Goal: Task Accomplishment & Management: Complete application form

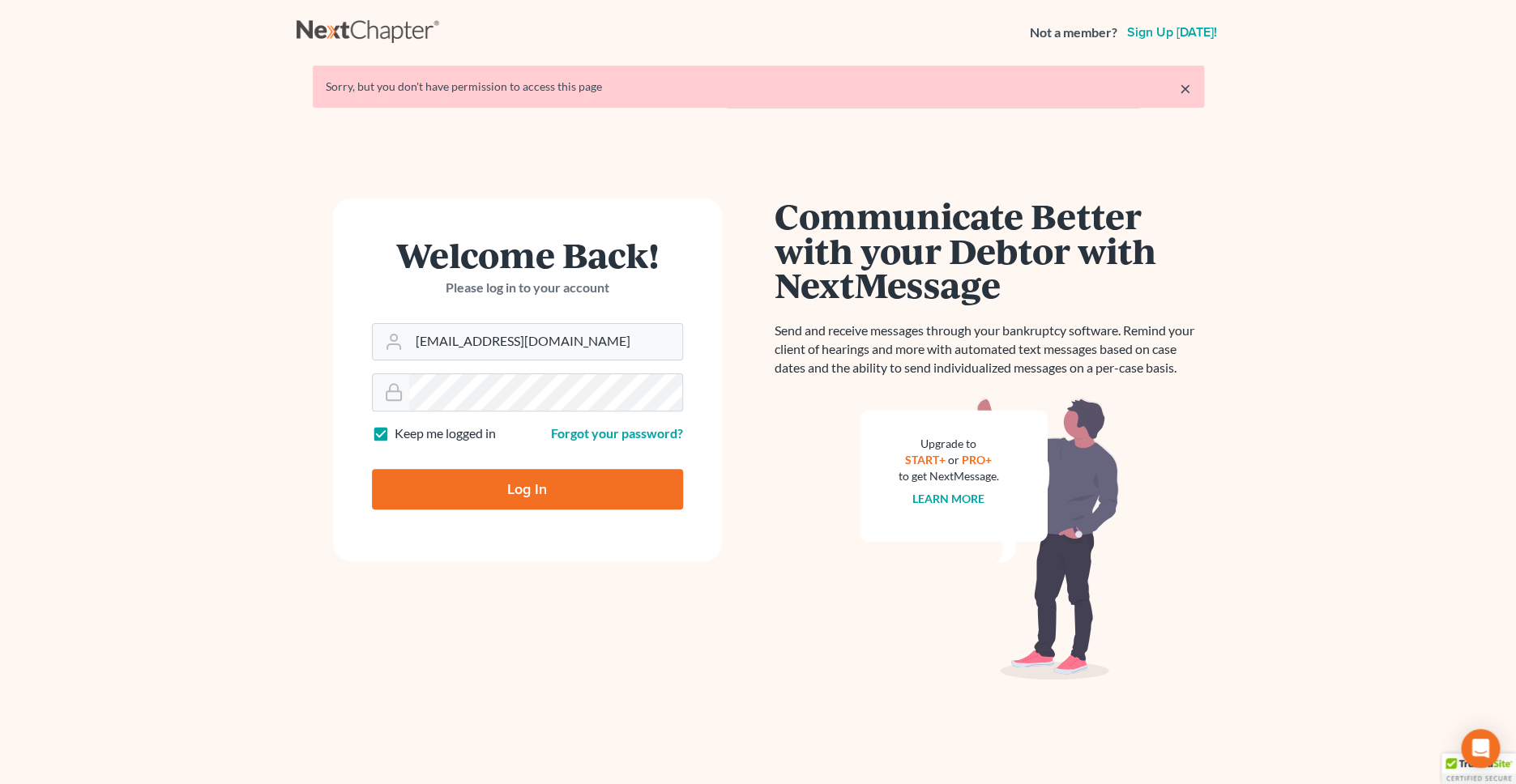
click at [535, 496] on input "Log In" at bounding box center [527, 488] width 311 height 41
type input "Thinking..."
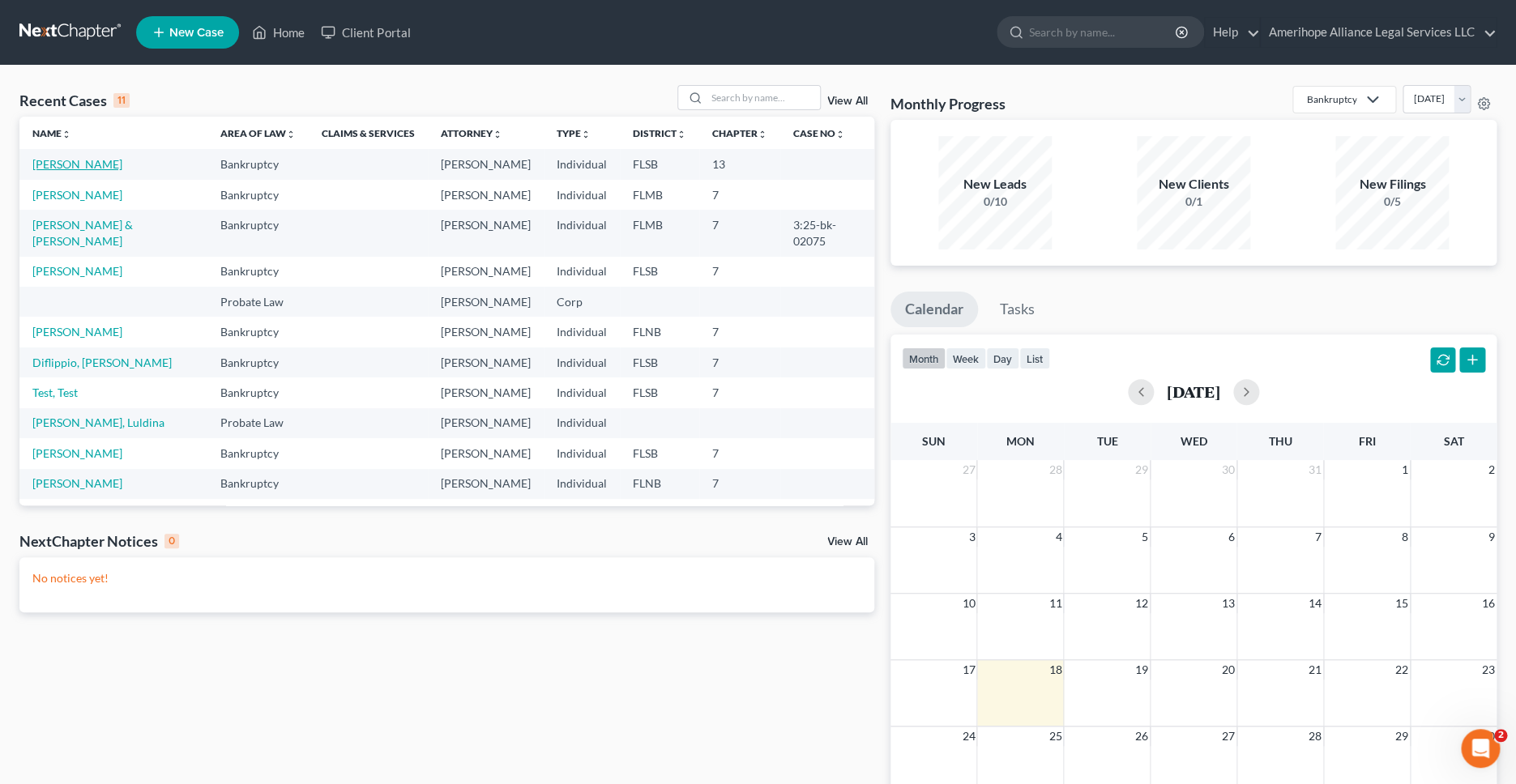
click at [78, 165] on link "[PERSON_NAME]" at bounding box center [77, 163] width 90 height 13
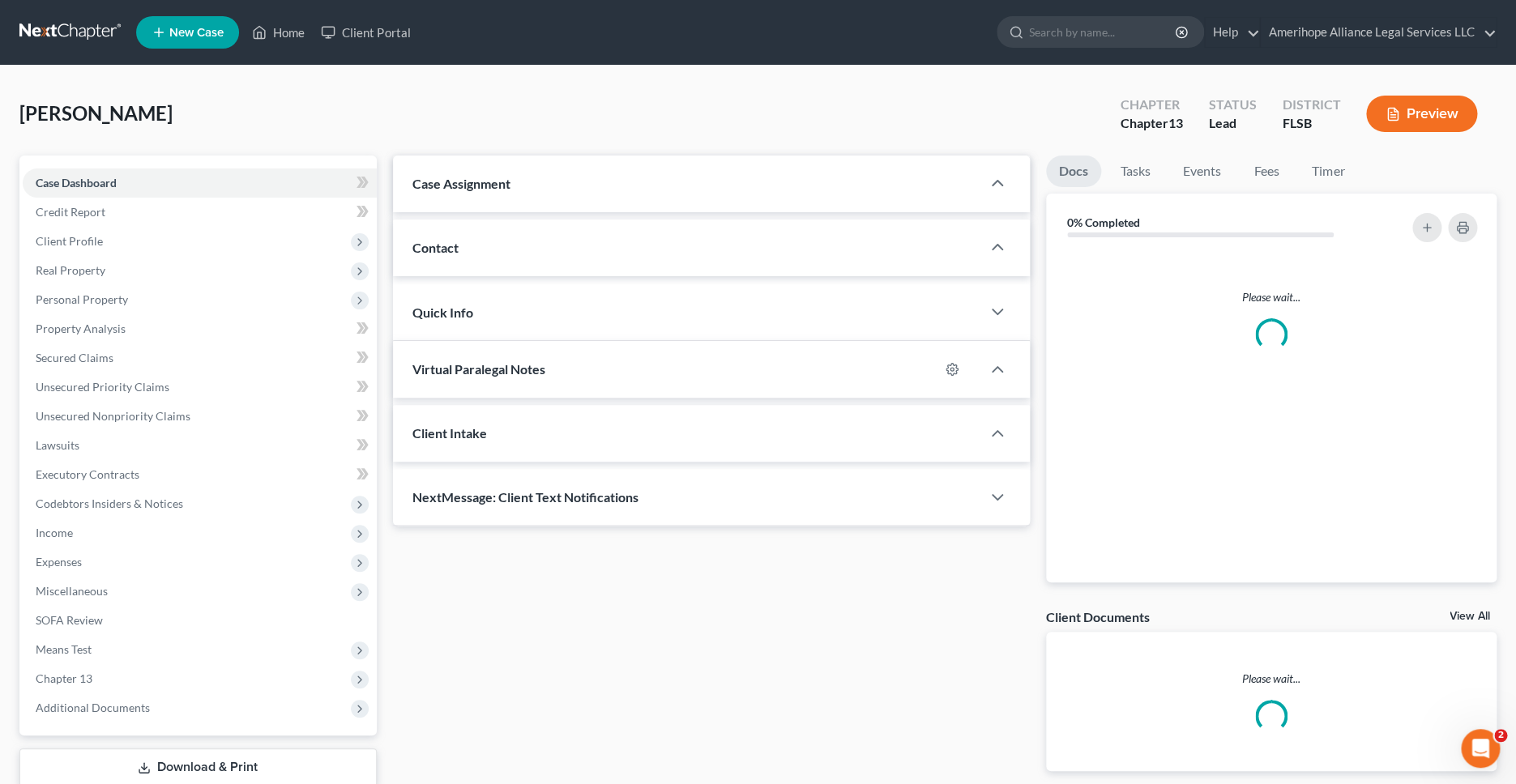
select select "25435"
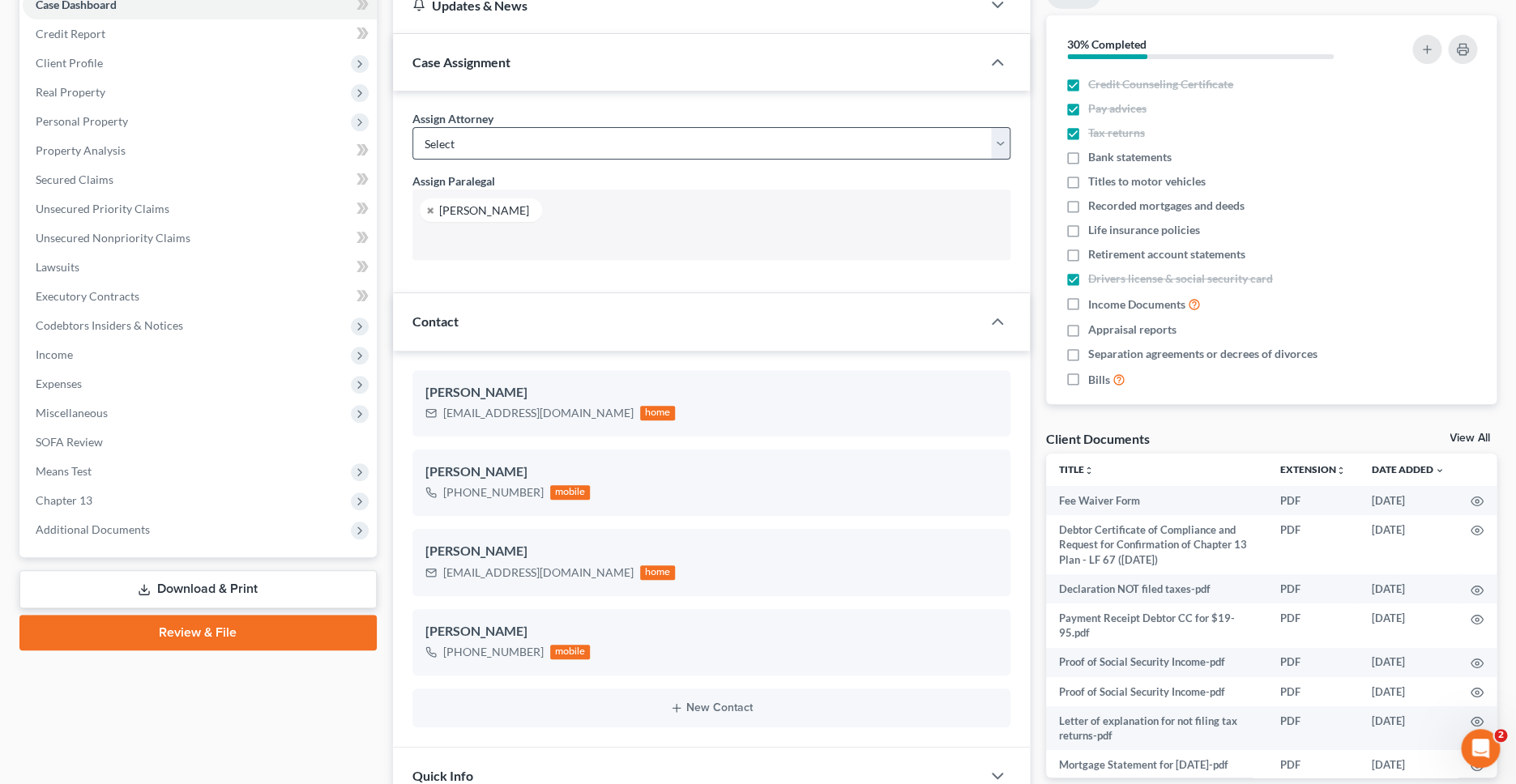
scroll to position [181, 0]
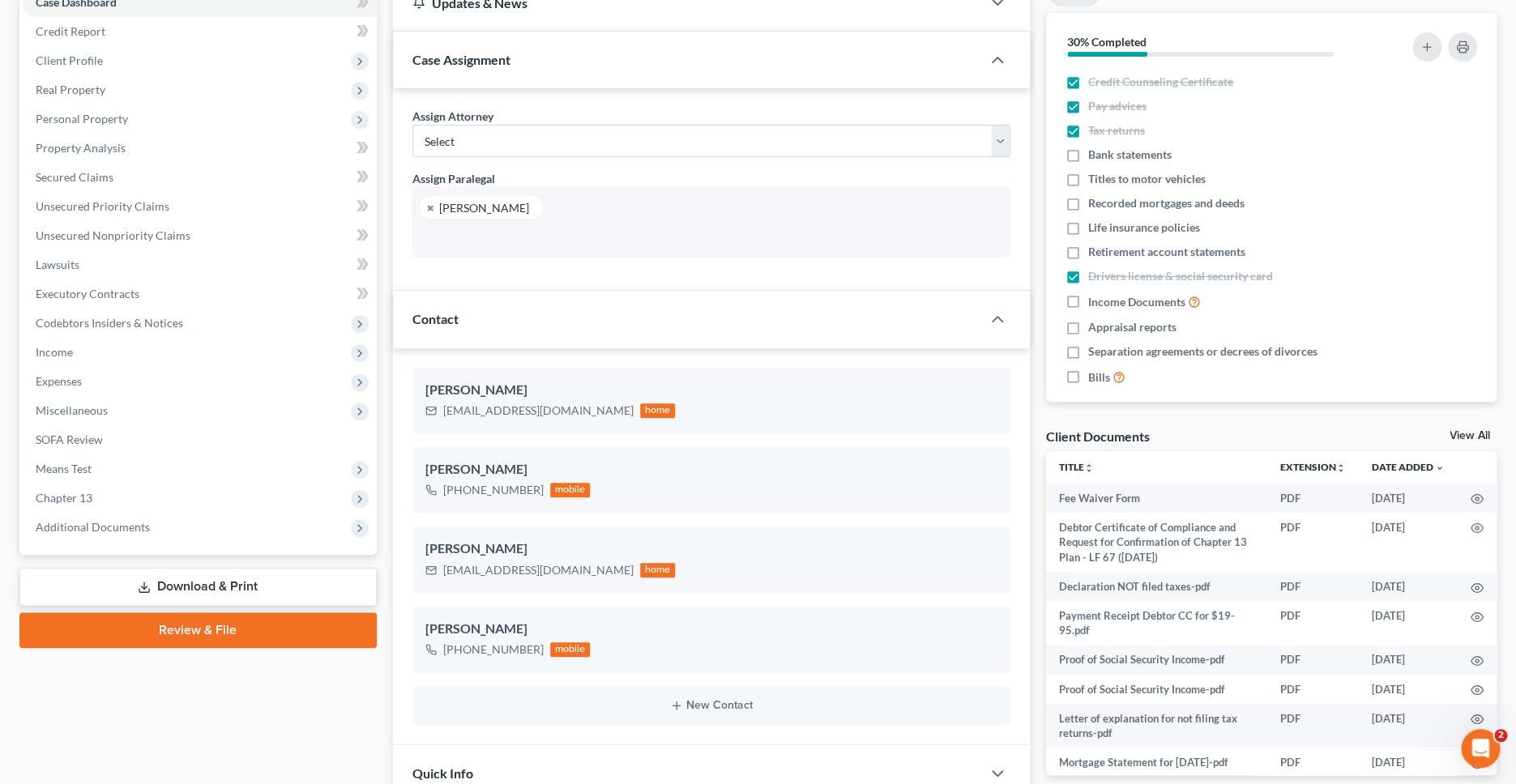
click at [167, 630] on link "Review & File" at bounding box center [198, 629] width 357 height 35
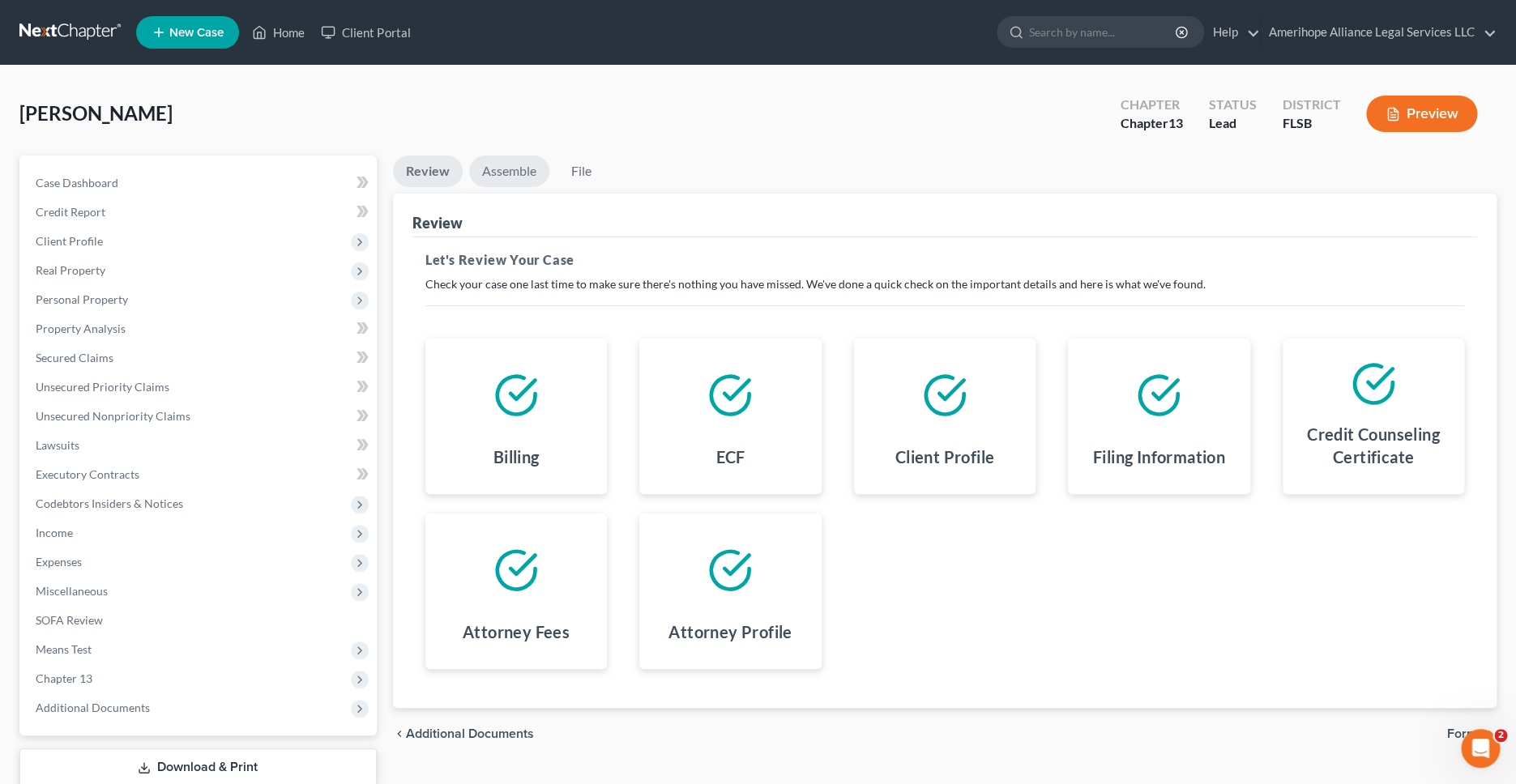
click at [512, 176] on link "Assemble" at bounding box center [509, 171] width 80 height 31
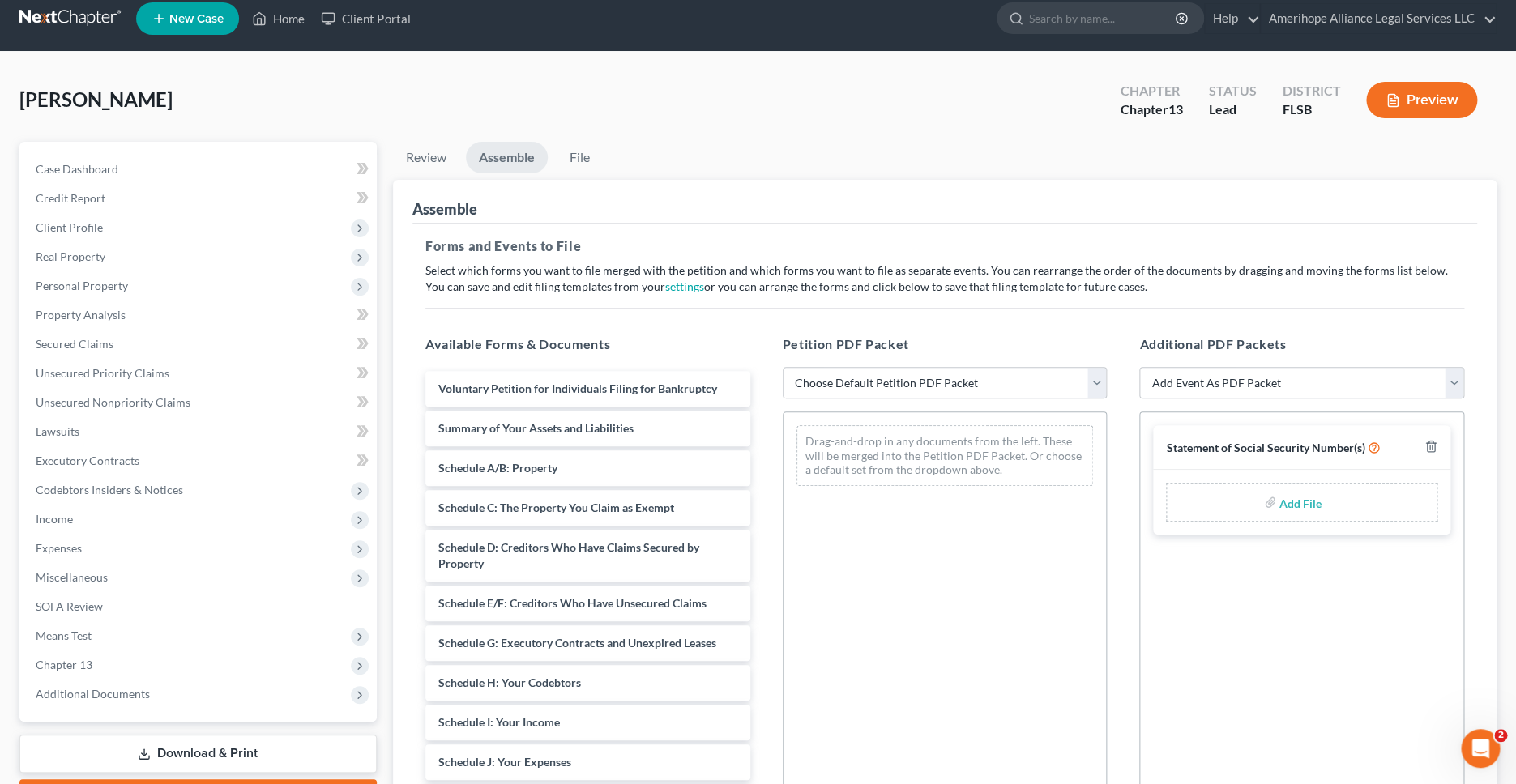
scroll to position [3, 0]
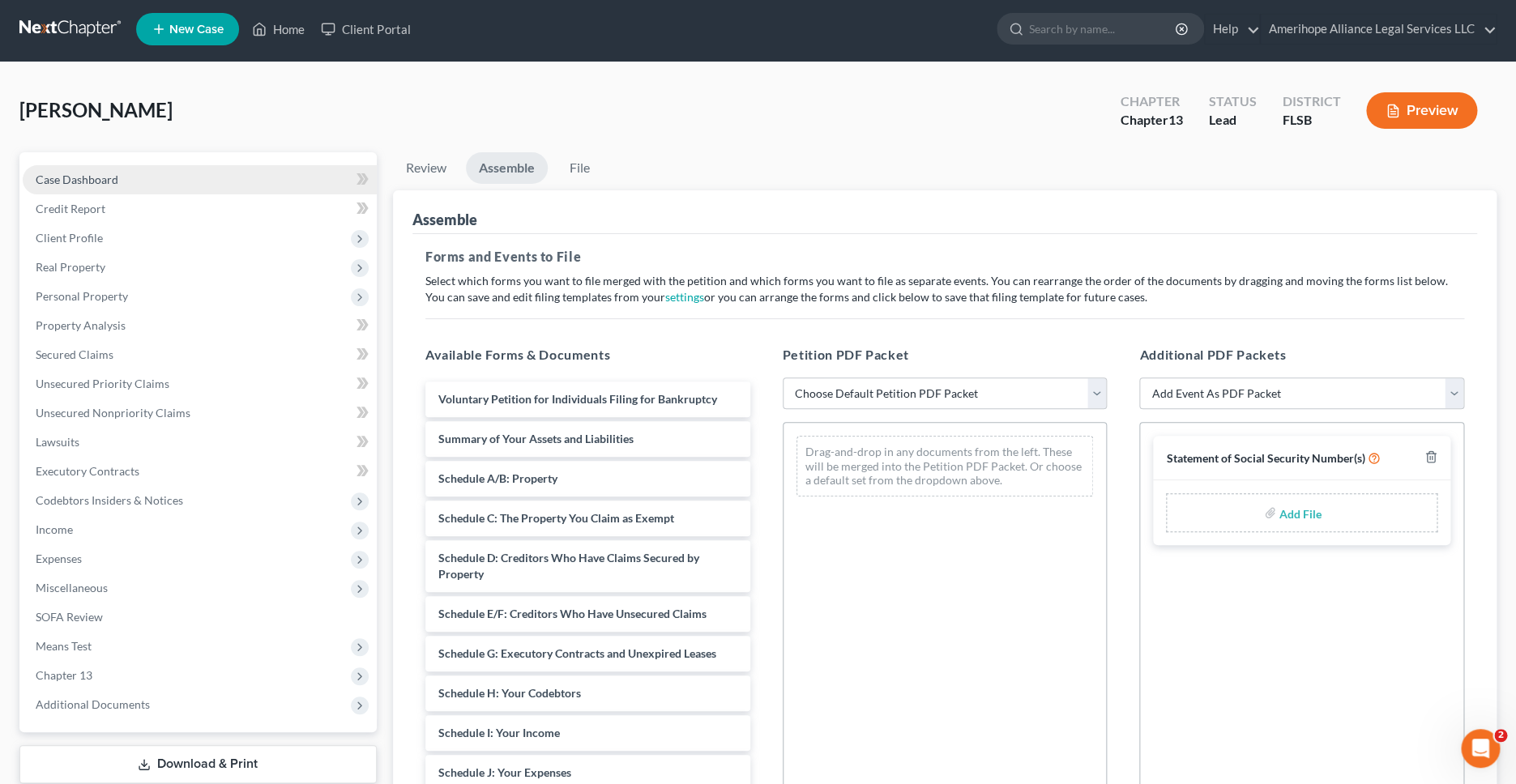
click at [77, 181] on span "Case Dashboard" at bounding box center [76, 180] width 83 height 13
select select "0"
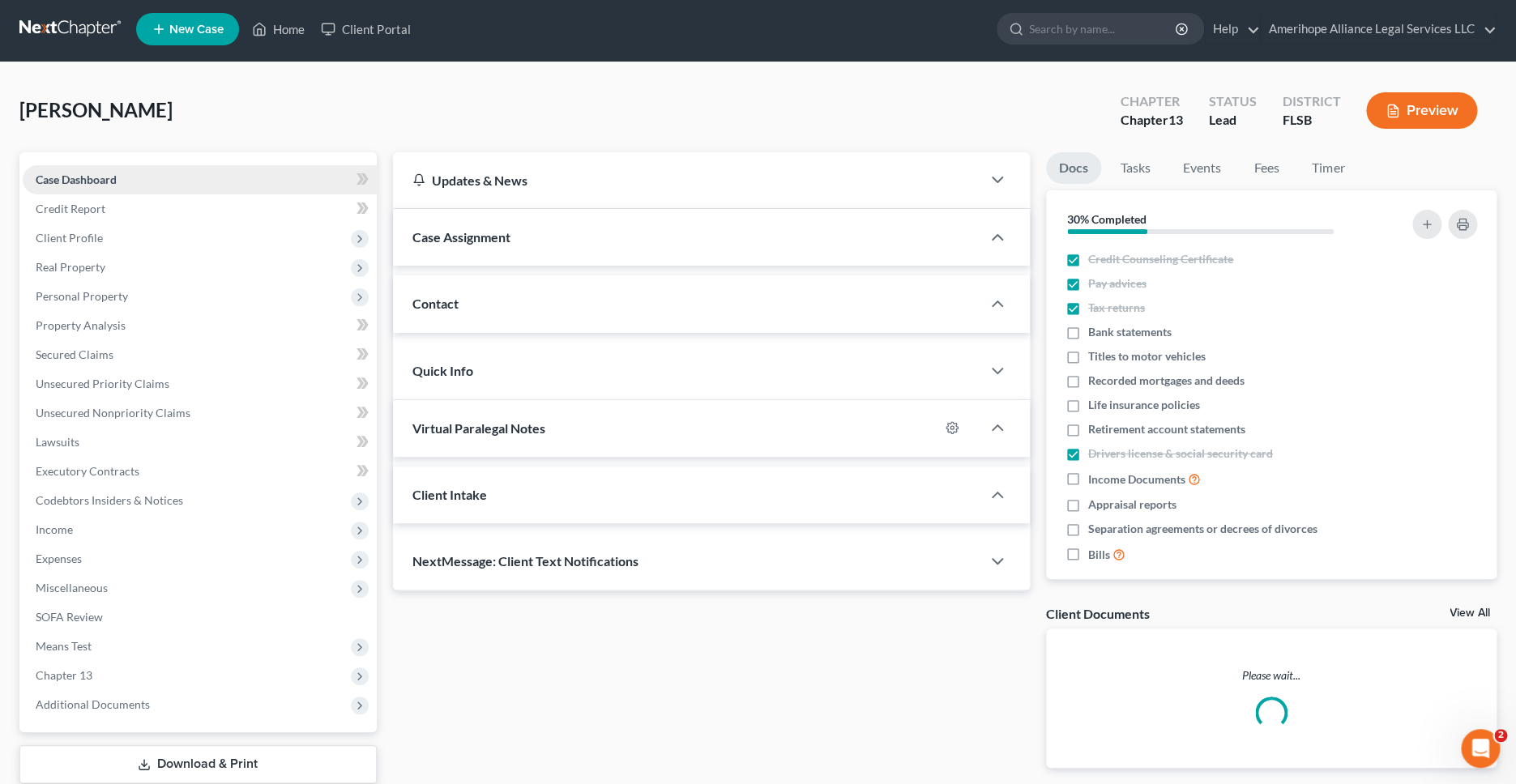
scroll to position [1, 0]
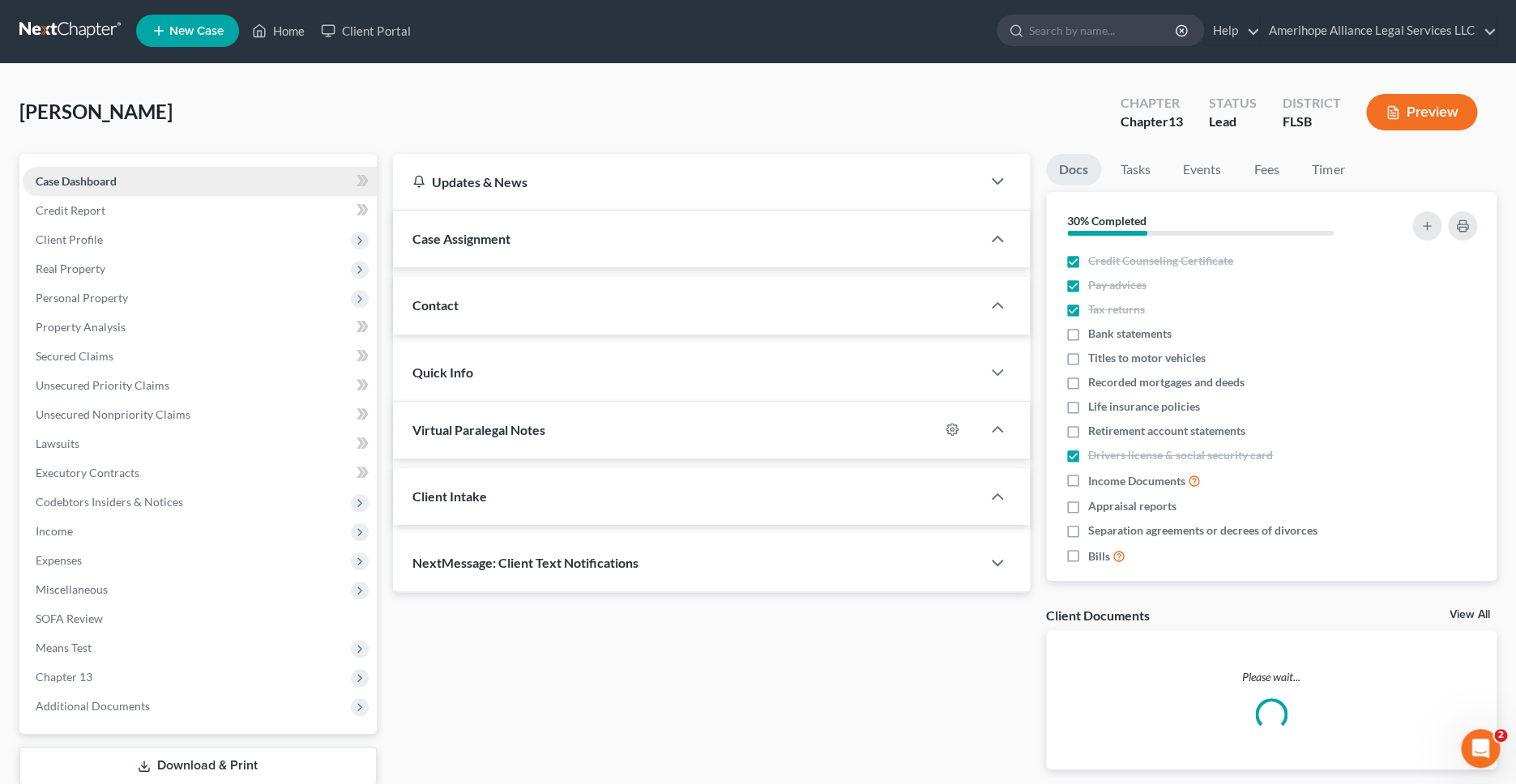
select select "25435"
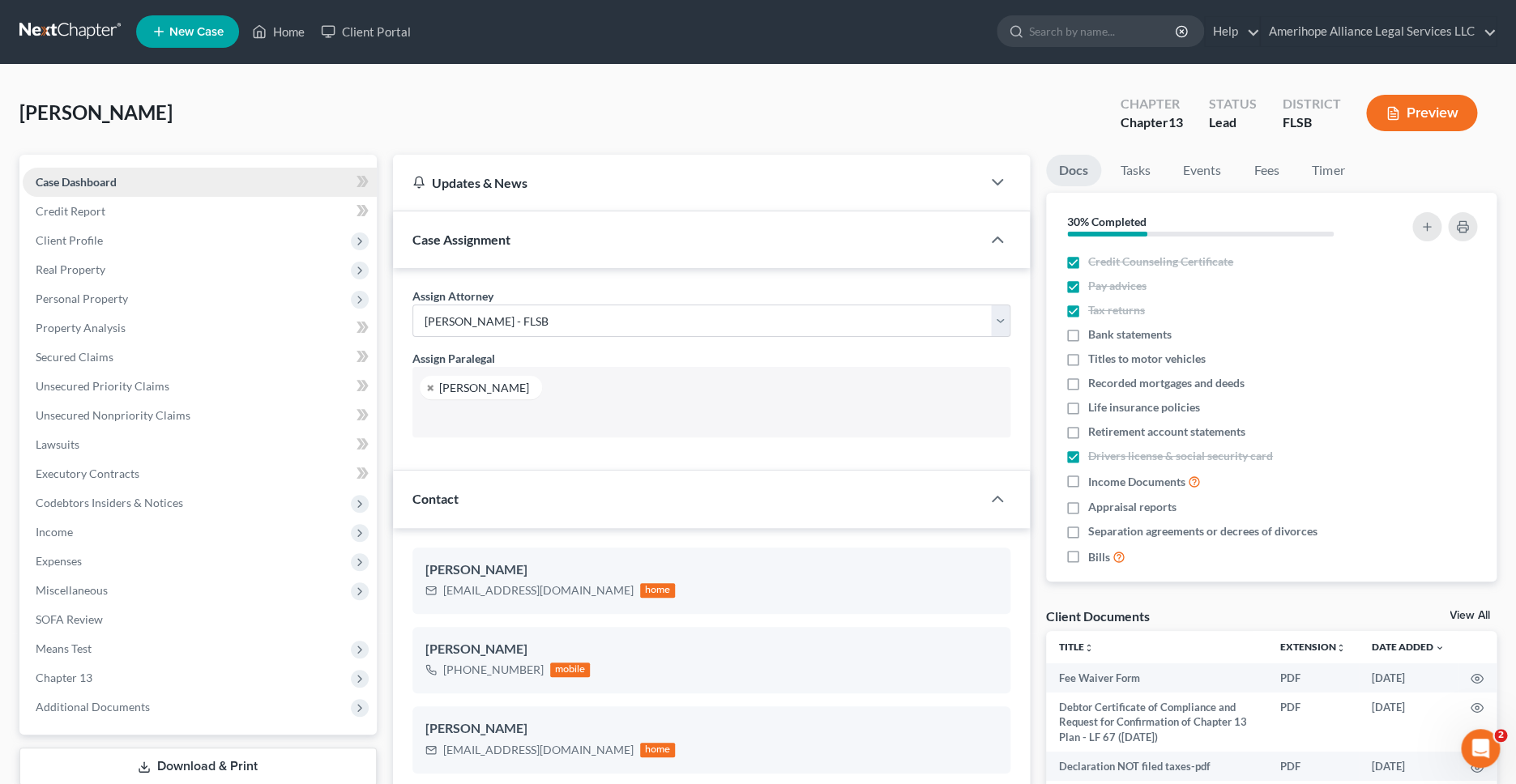
click at [114, 182] on span "Case Dashboard" at bounding box center [75, 182] width 81 height 13
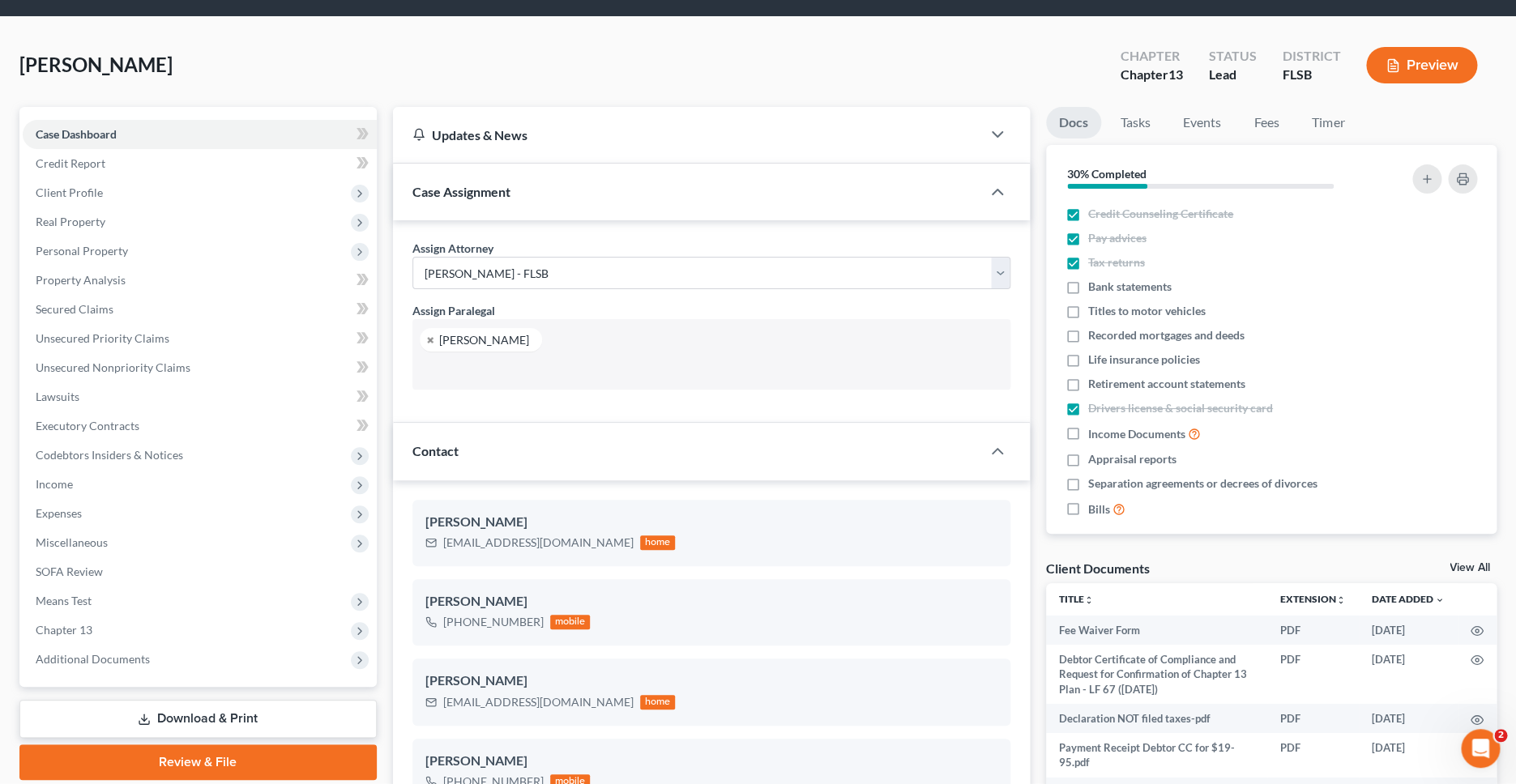
scroll to position [0, 0]
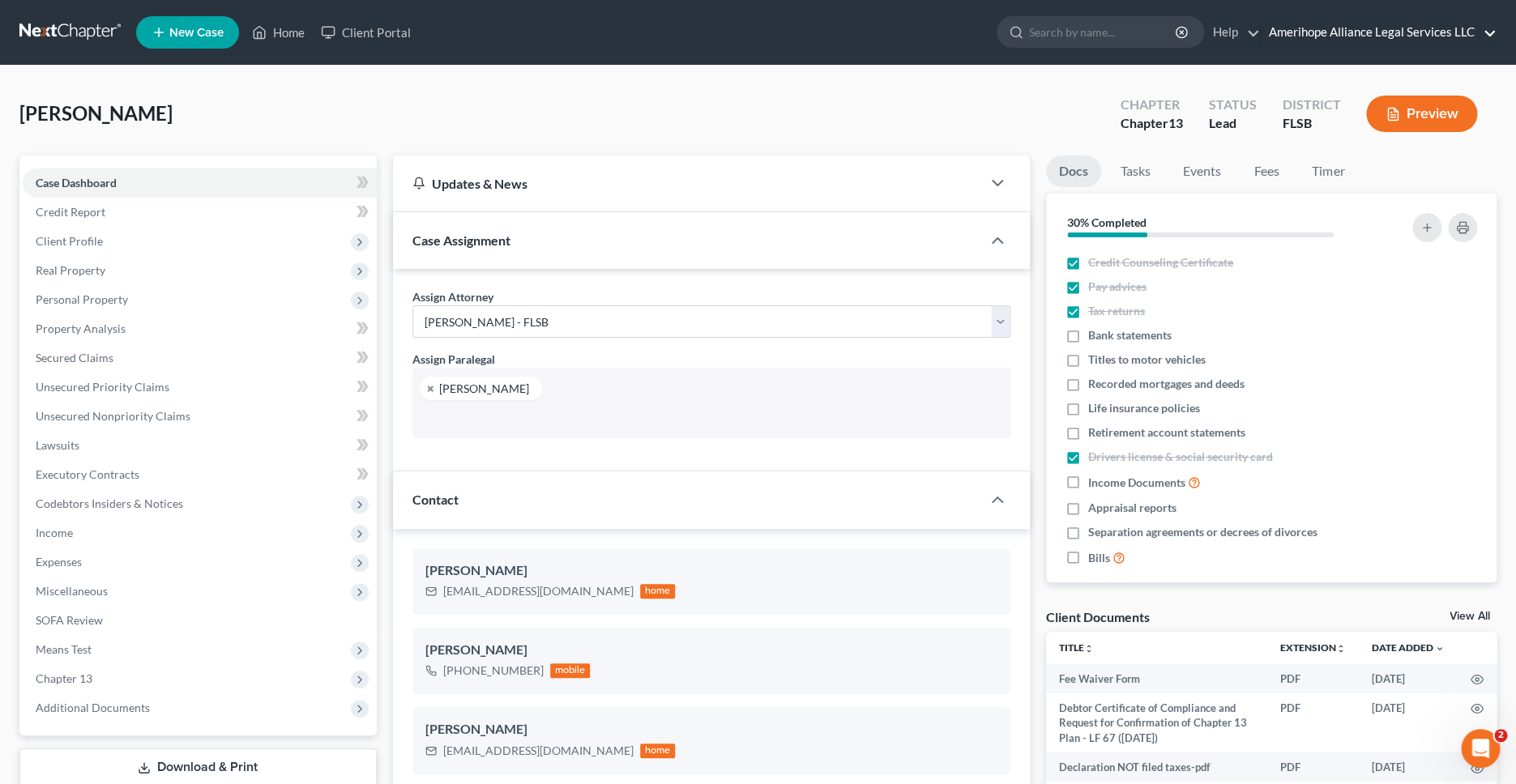
click at [1386, 40] on link "Amerihope Alliance Legal Services LLC" at bounding box center [1377, 32] width 235 height 29
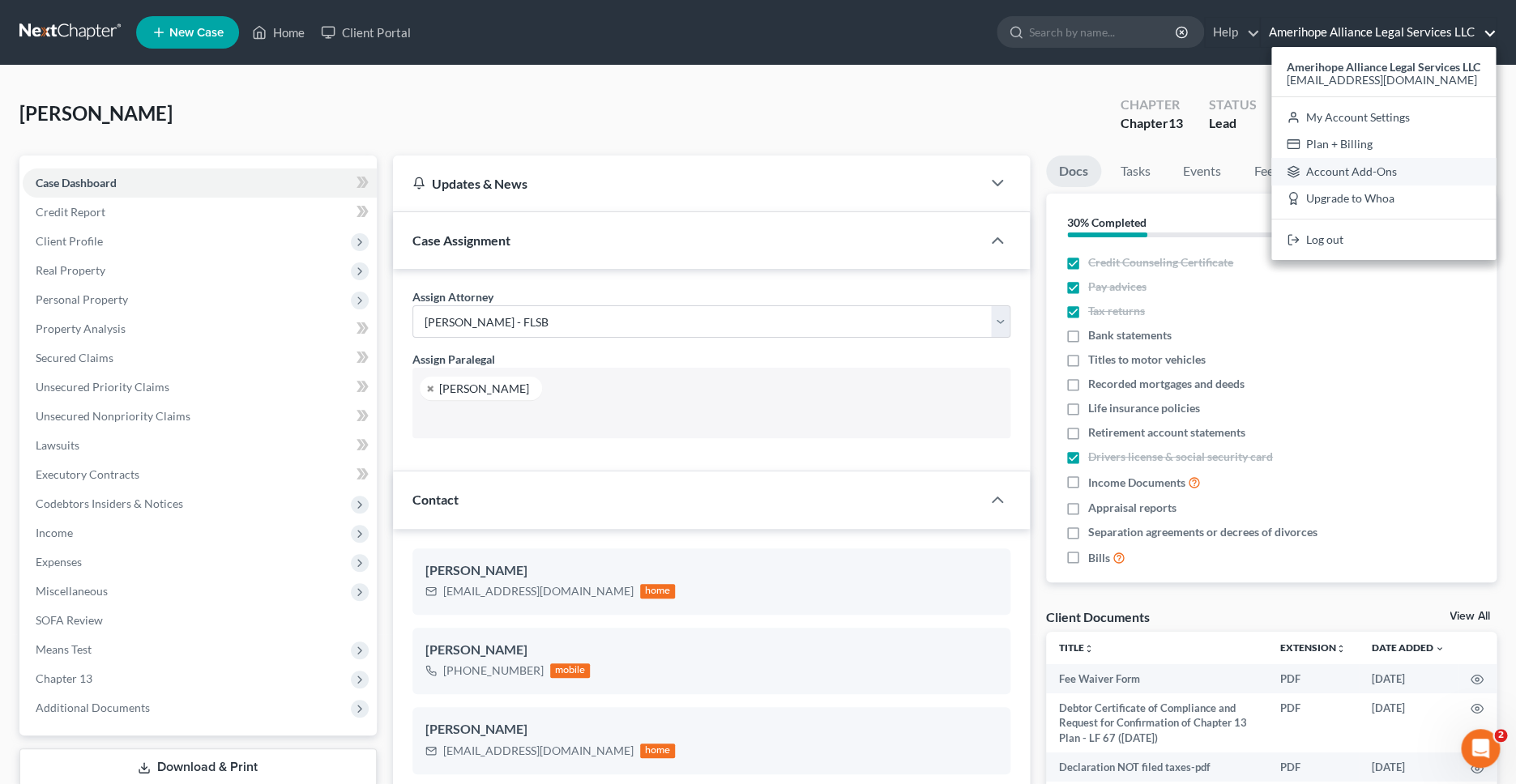
scroll to position [9, 0]
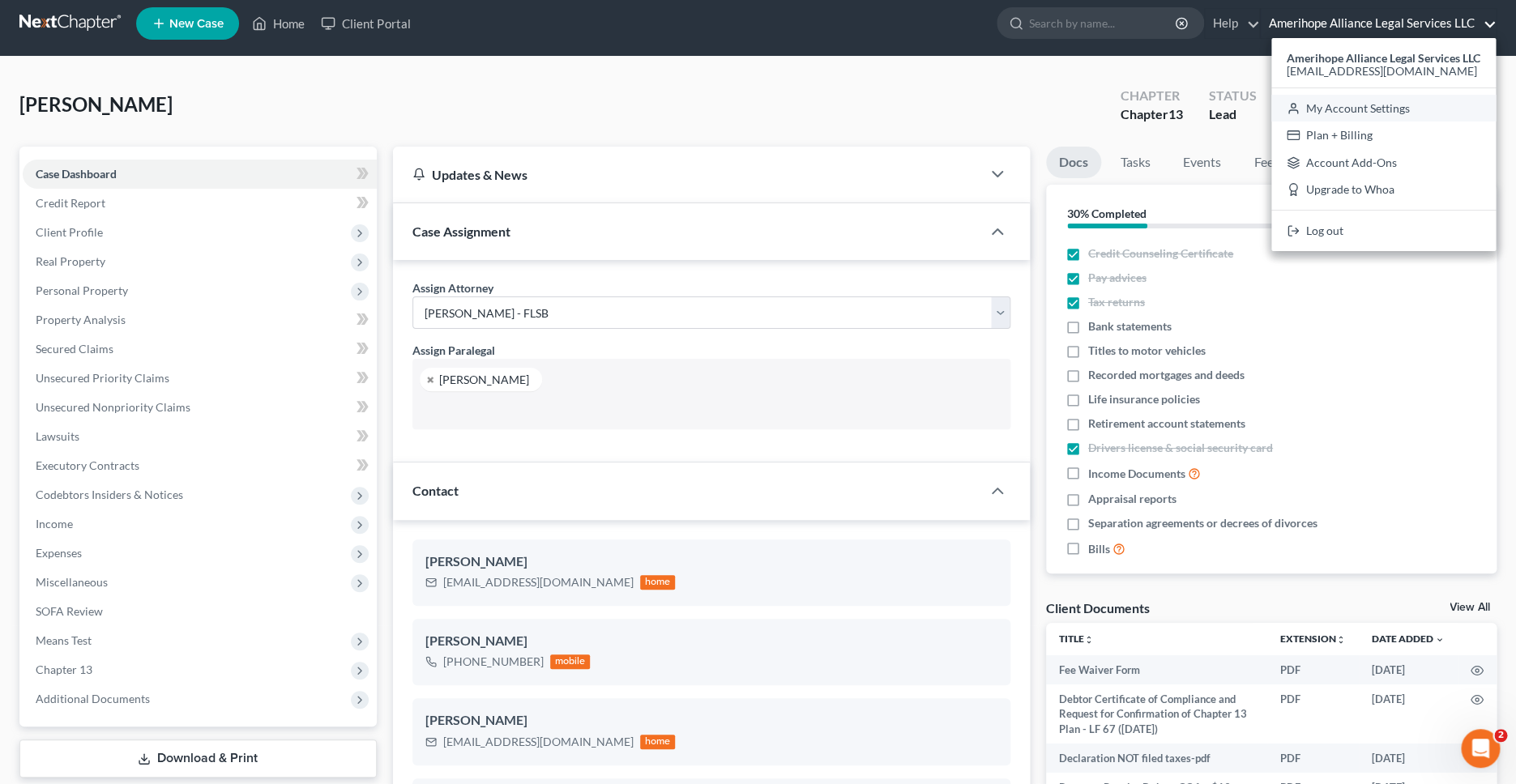
click at [1357, 105] on link "My Account Settings" at bounding box center [1383, 108] width 224 height 28
select select "24"
select select "9"
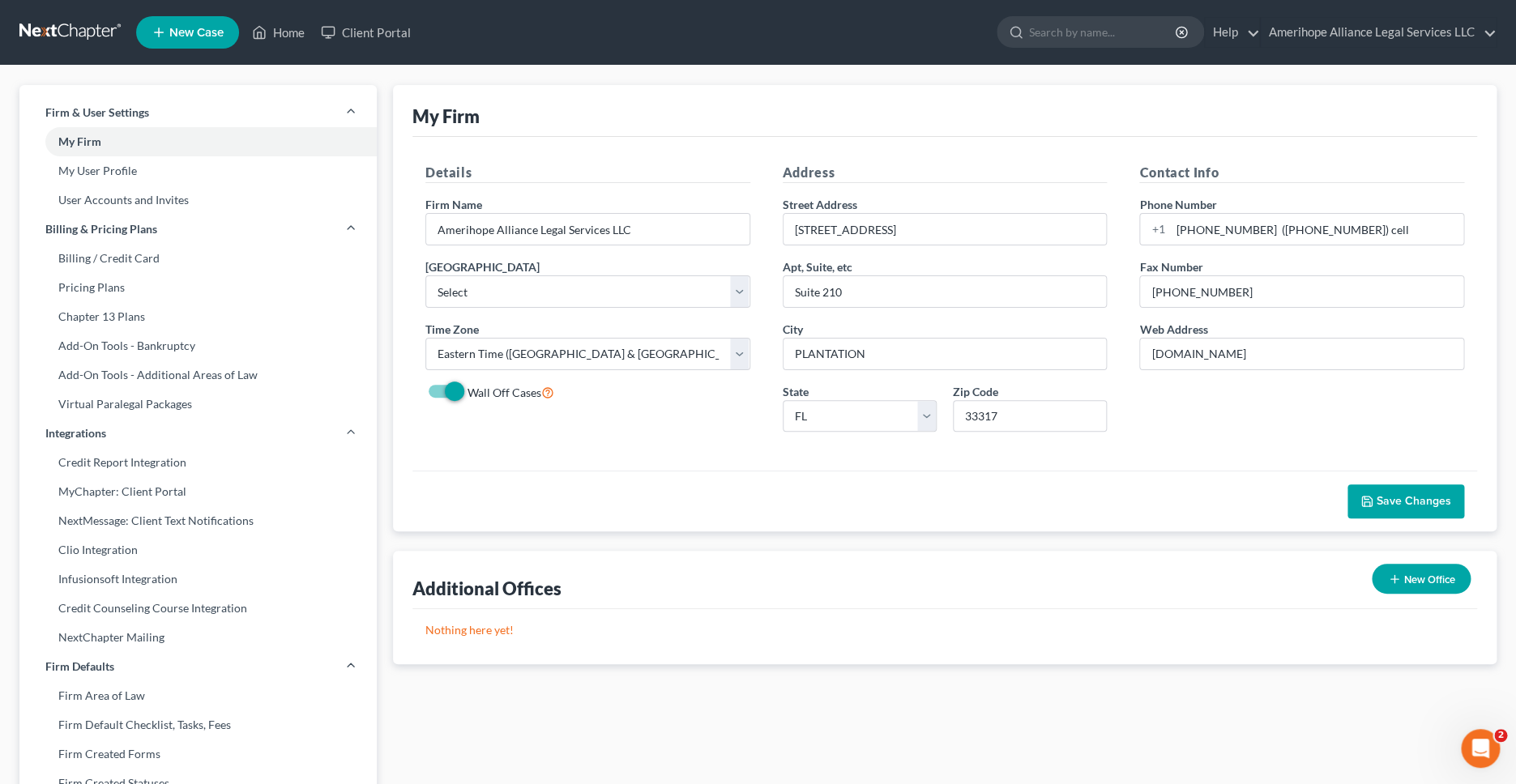
click at [72, 26] on link at bounding box center [70, 32] width 104 height 29
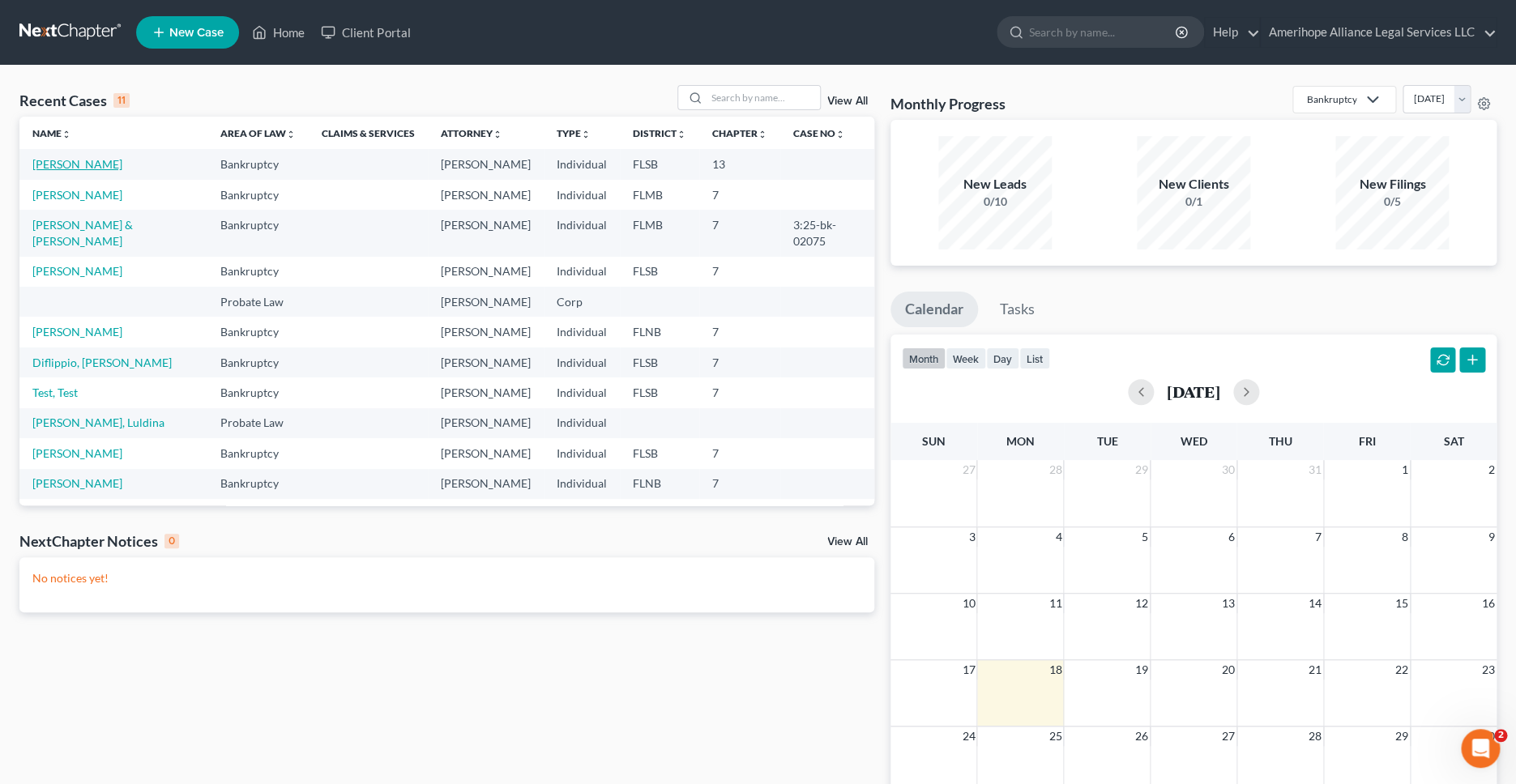
click at [67, 165] on link "[PERSON_NAME]" at bounding box center [77, 163] width 90 height 13
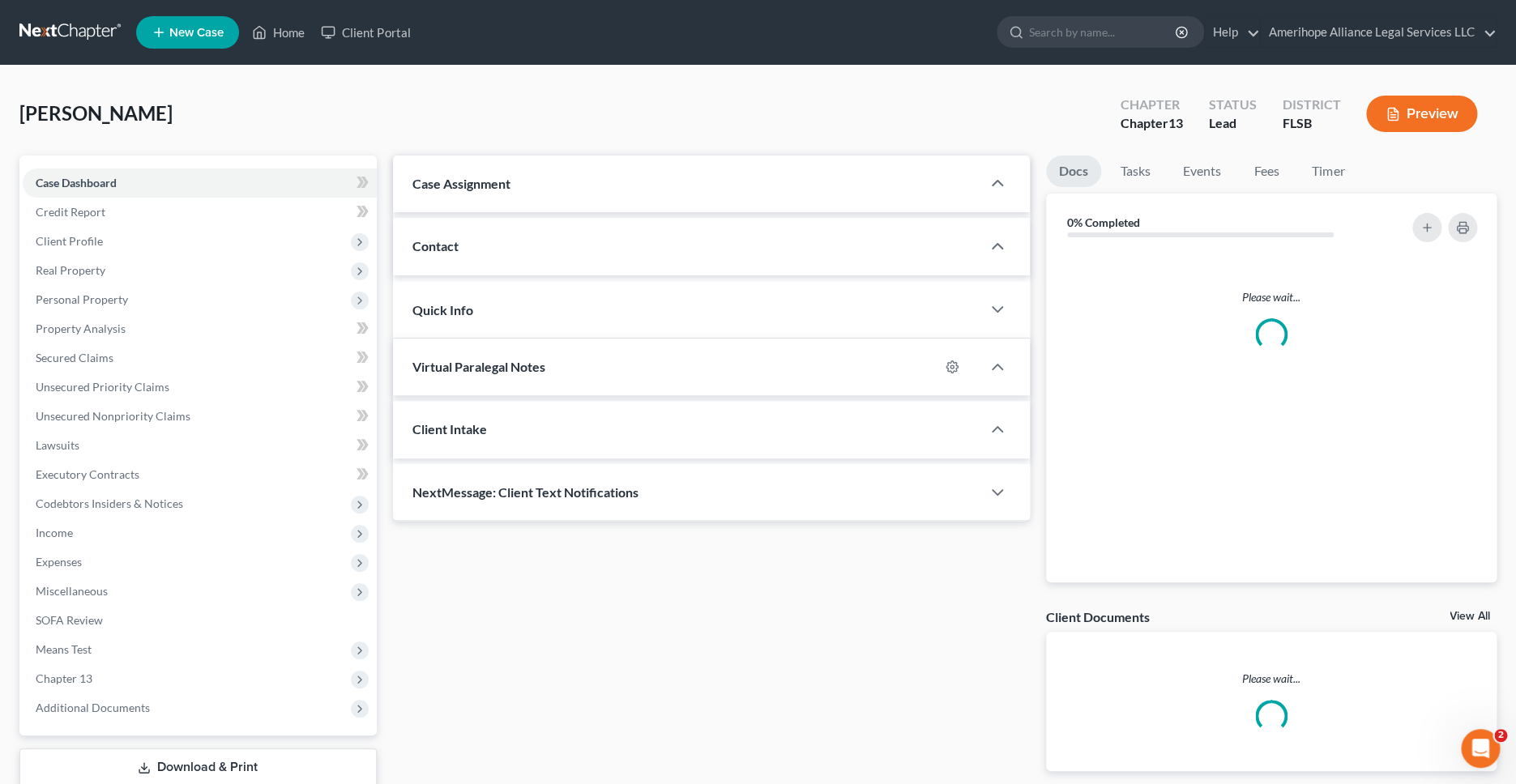
select select "25435"
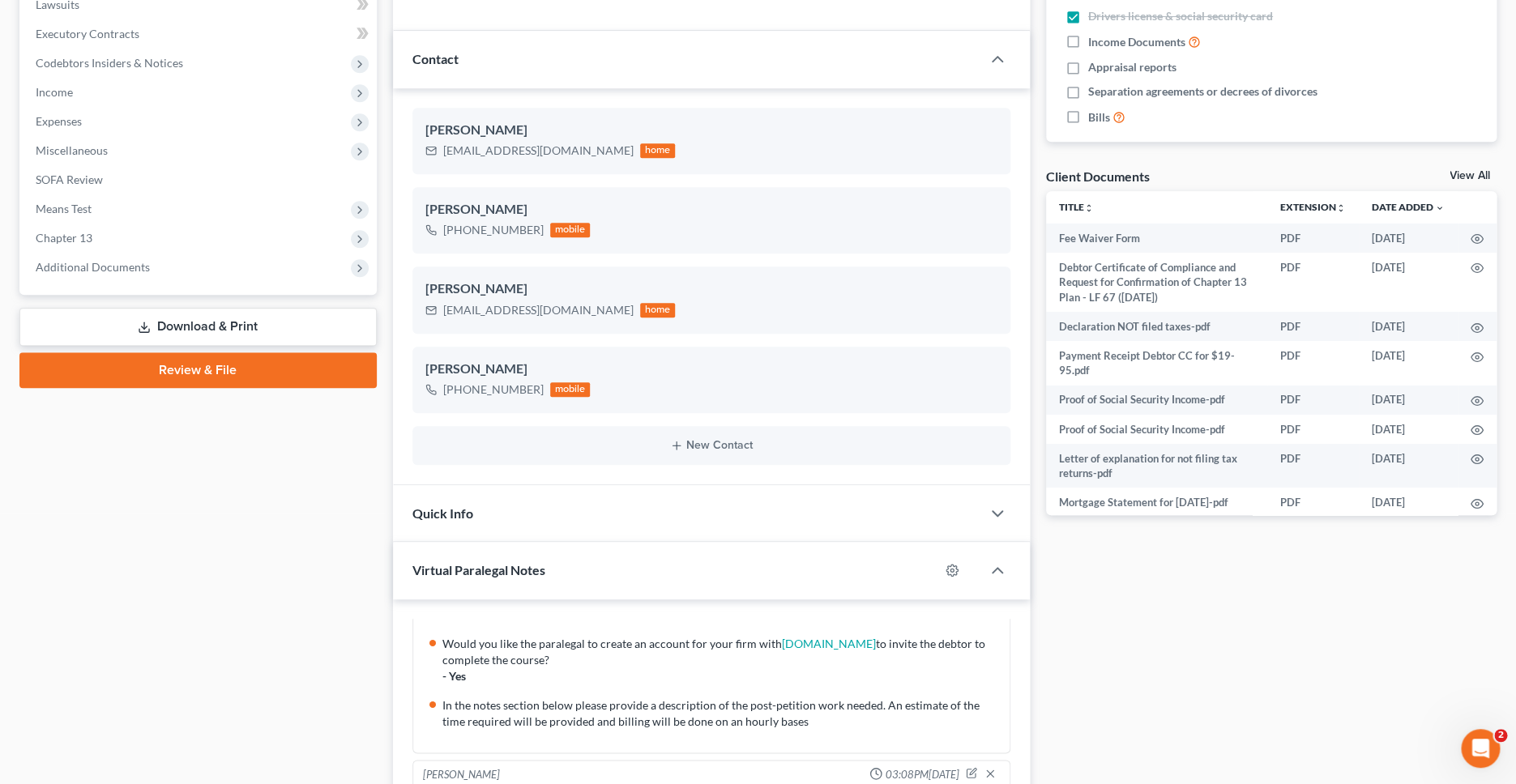
scroll to position [436, 0]
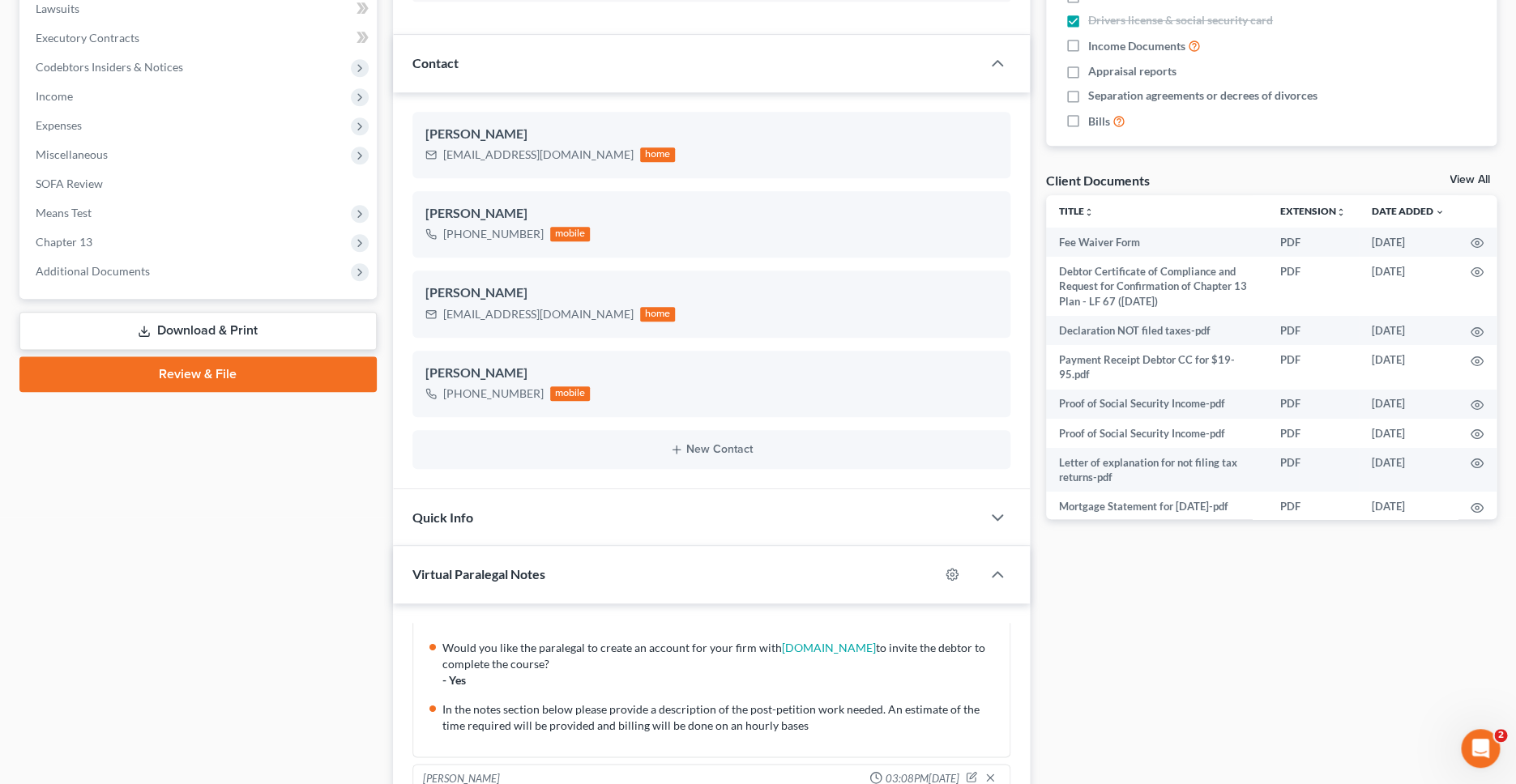
click at [201, 374] on link "Review & File" at bounding box center [198, 373] width 357 height 35
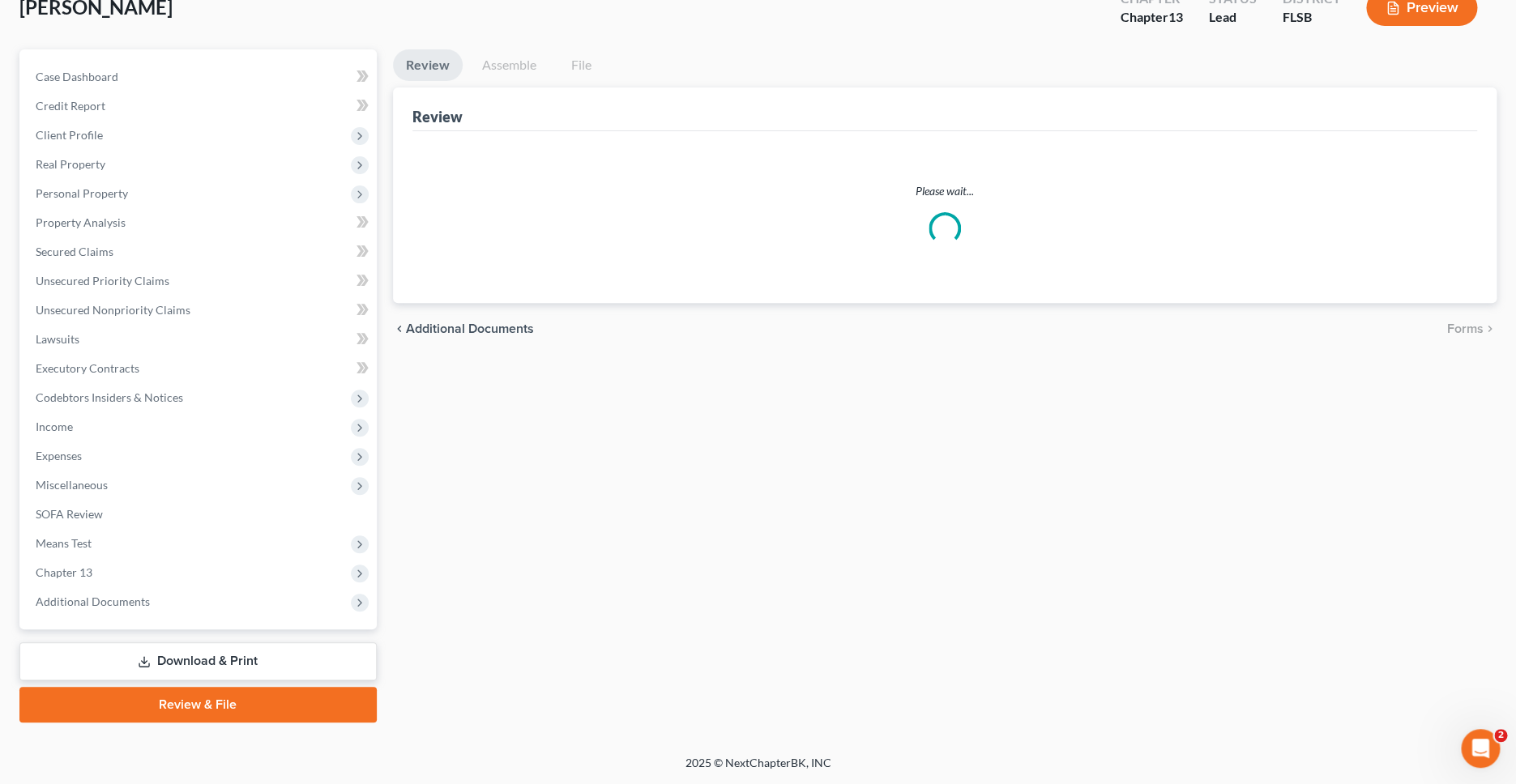
scroll to position [105, 0]
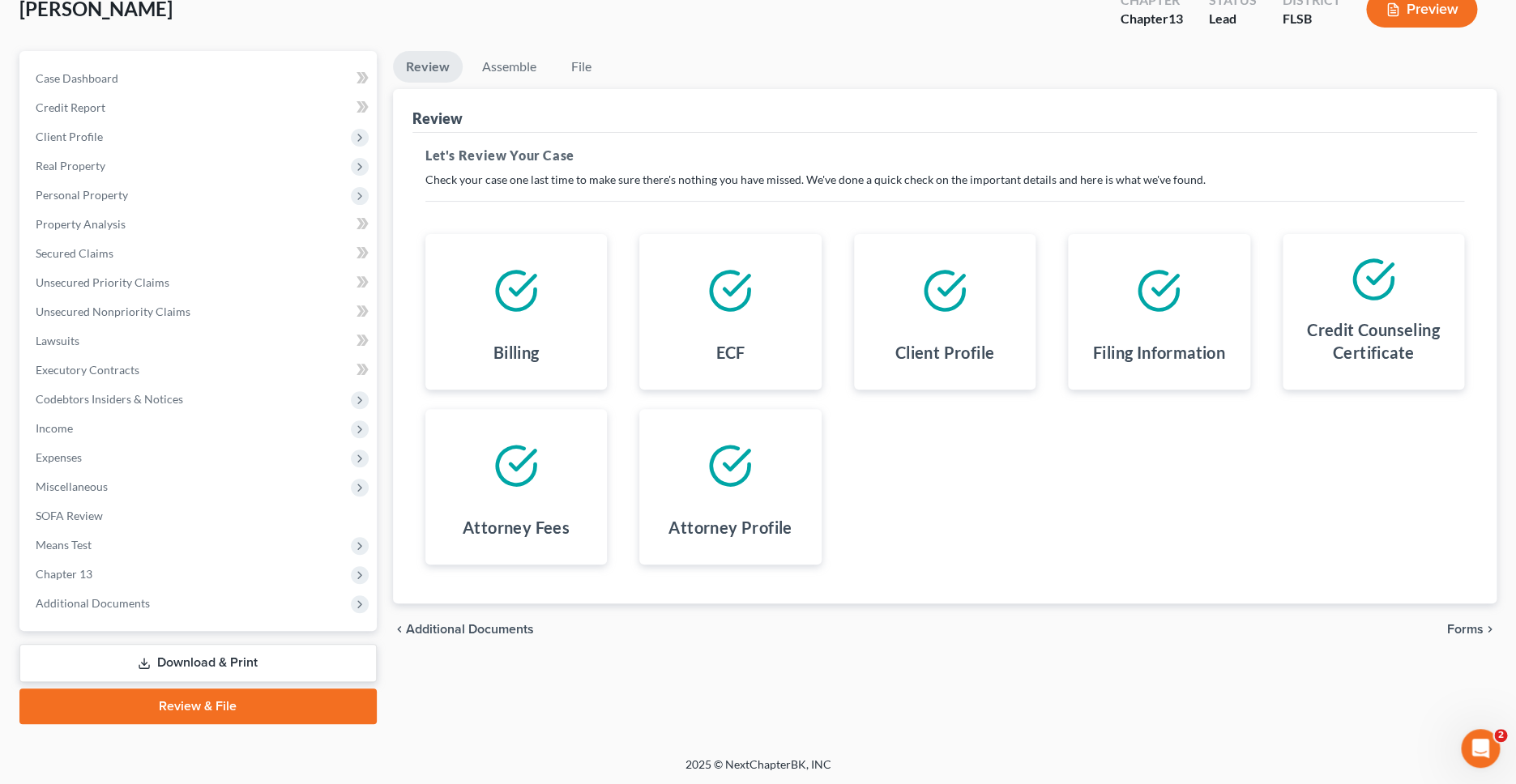
click at [713, 302] on icon at bounding box center [730, 291] width 46 height 46
click at [742, 300] on icon at bounding box center [730, 291] width 46 height 46
click at [732, 355] on h4 "ECF" at bounding box center [730, 353] width 29 height 23
click at [275, 706] on link "Review & File" at bounding box center [198, 705] width 357 height 35
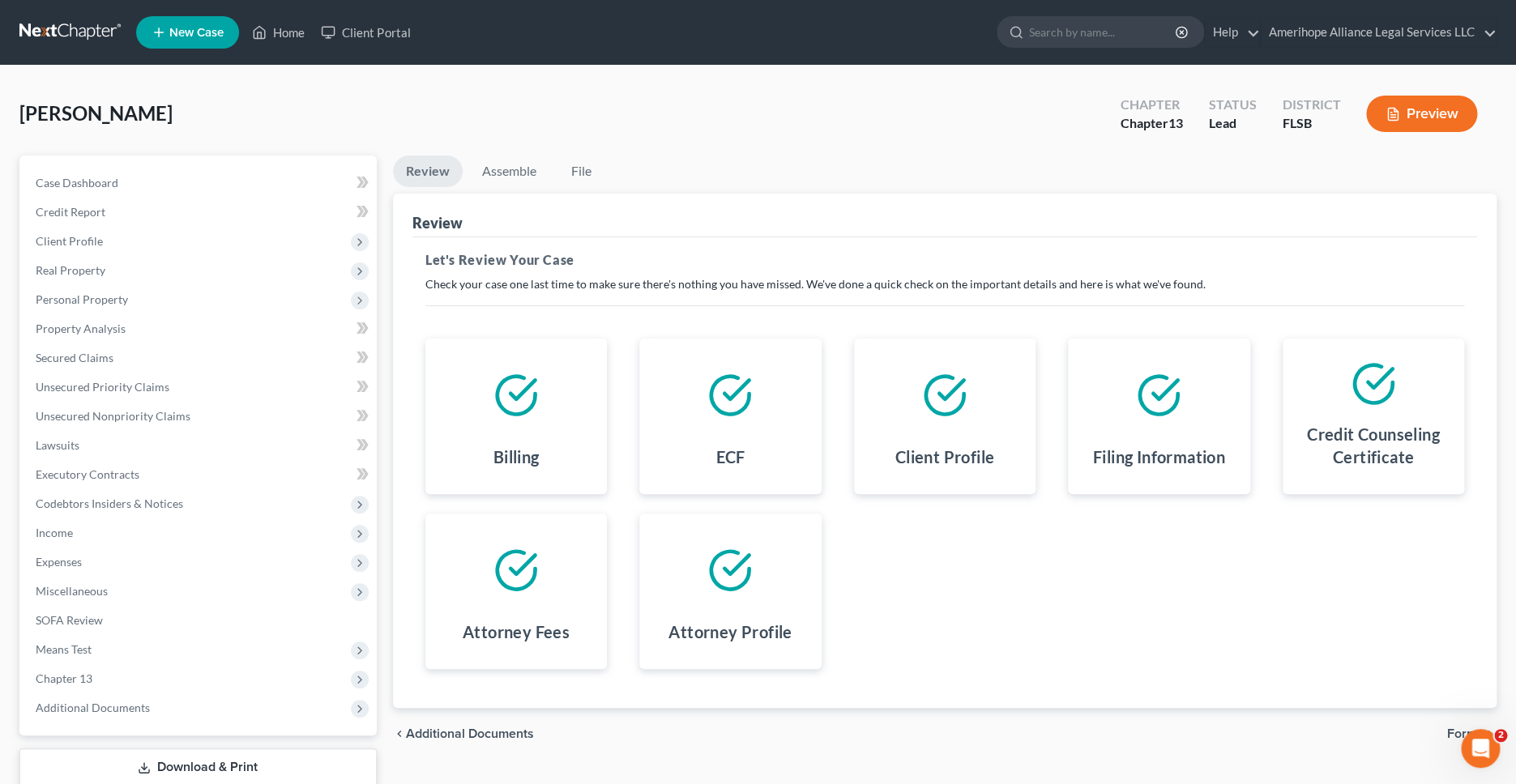
scroll to position [3, 0]
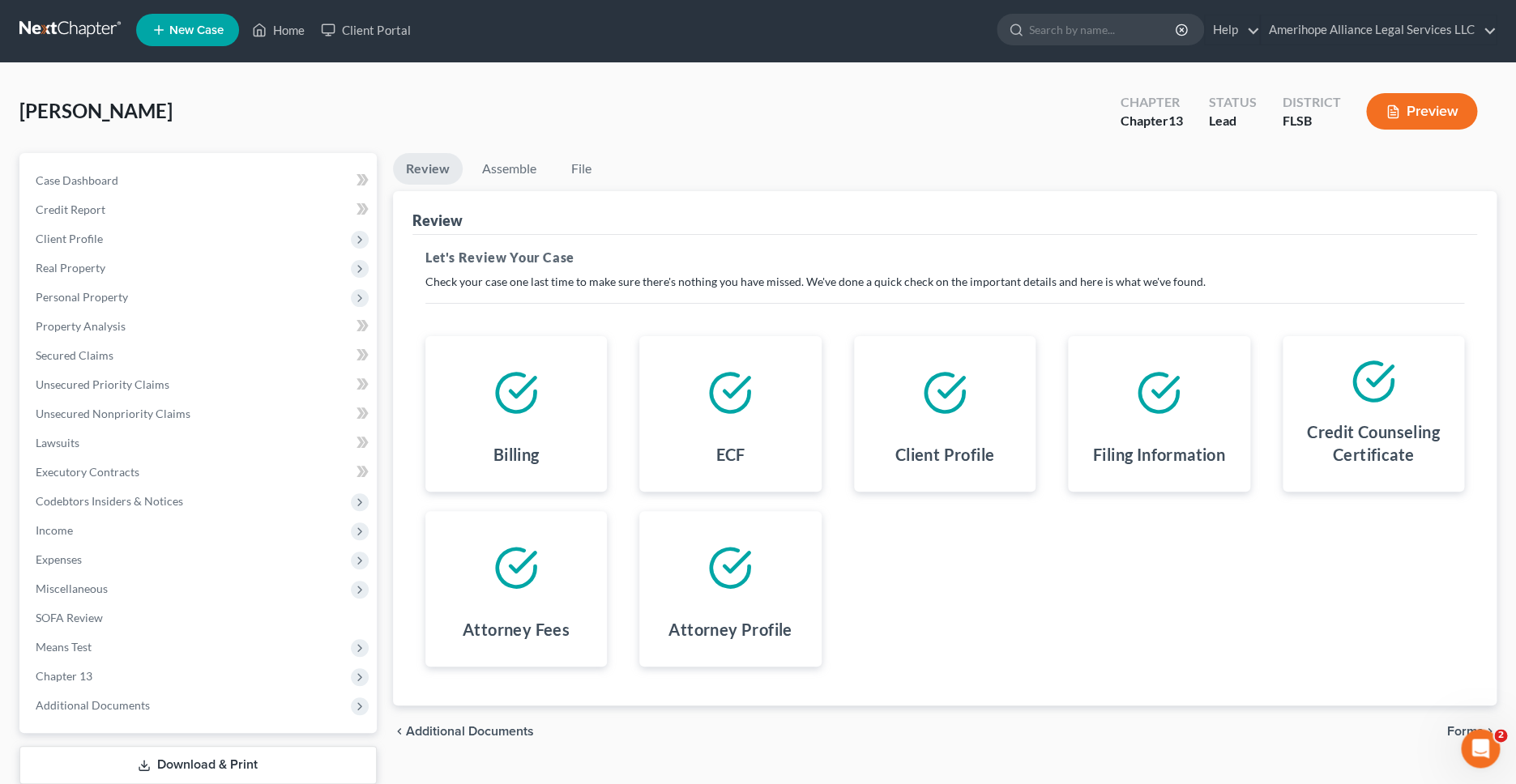
click at [1429, 106] on button "Preview" at bounding box center [1421, 111] width 111 height 36
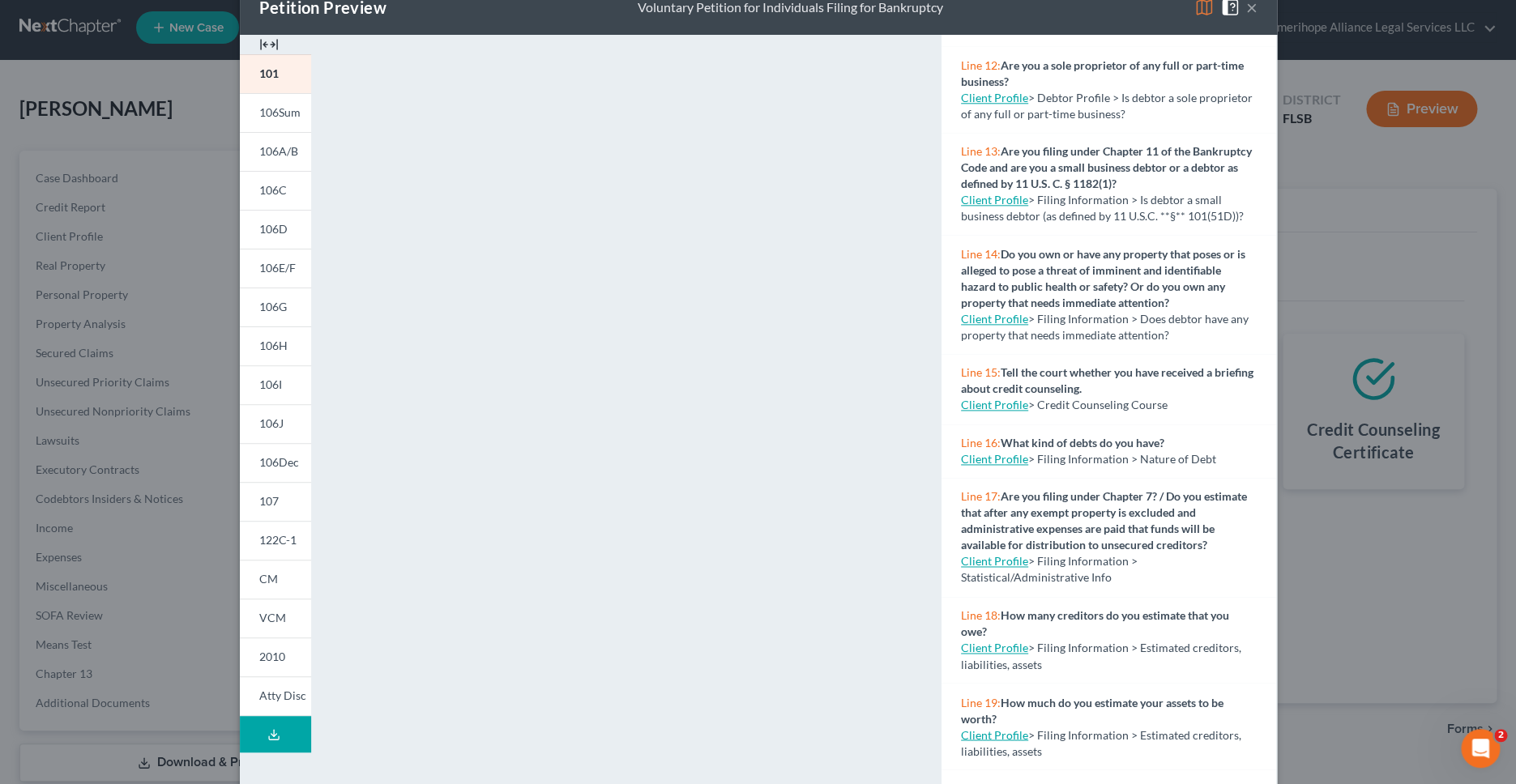
scroll to position [129, 0]
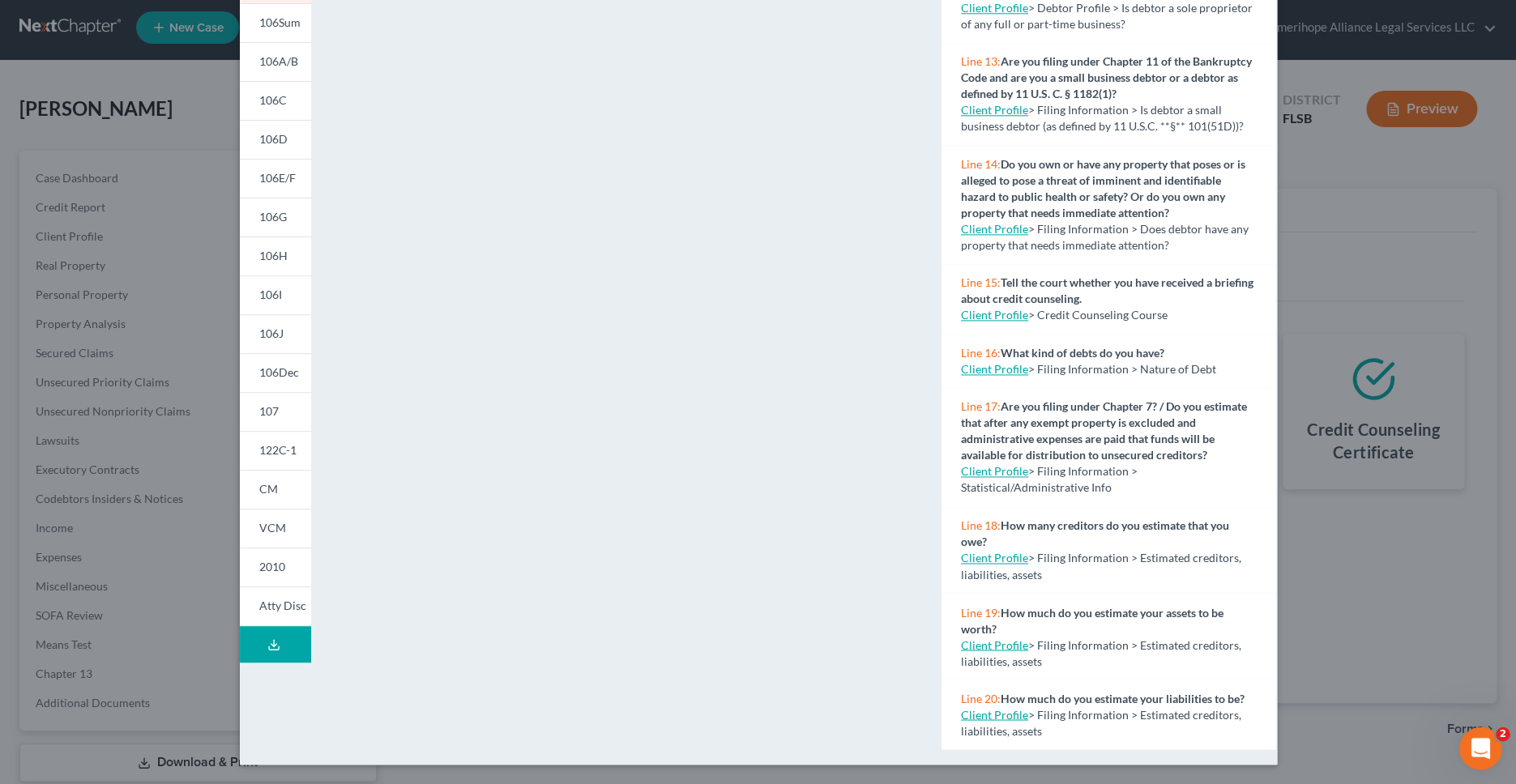
click at [1484, 736] on div "Open Intercom Messenger" at bounding box center [1478, 746] width 53 height 53
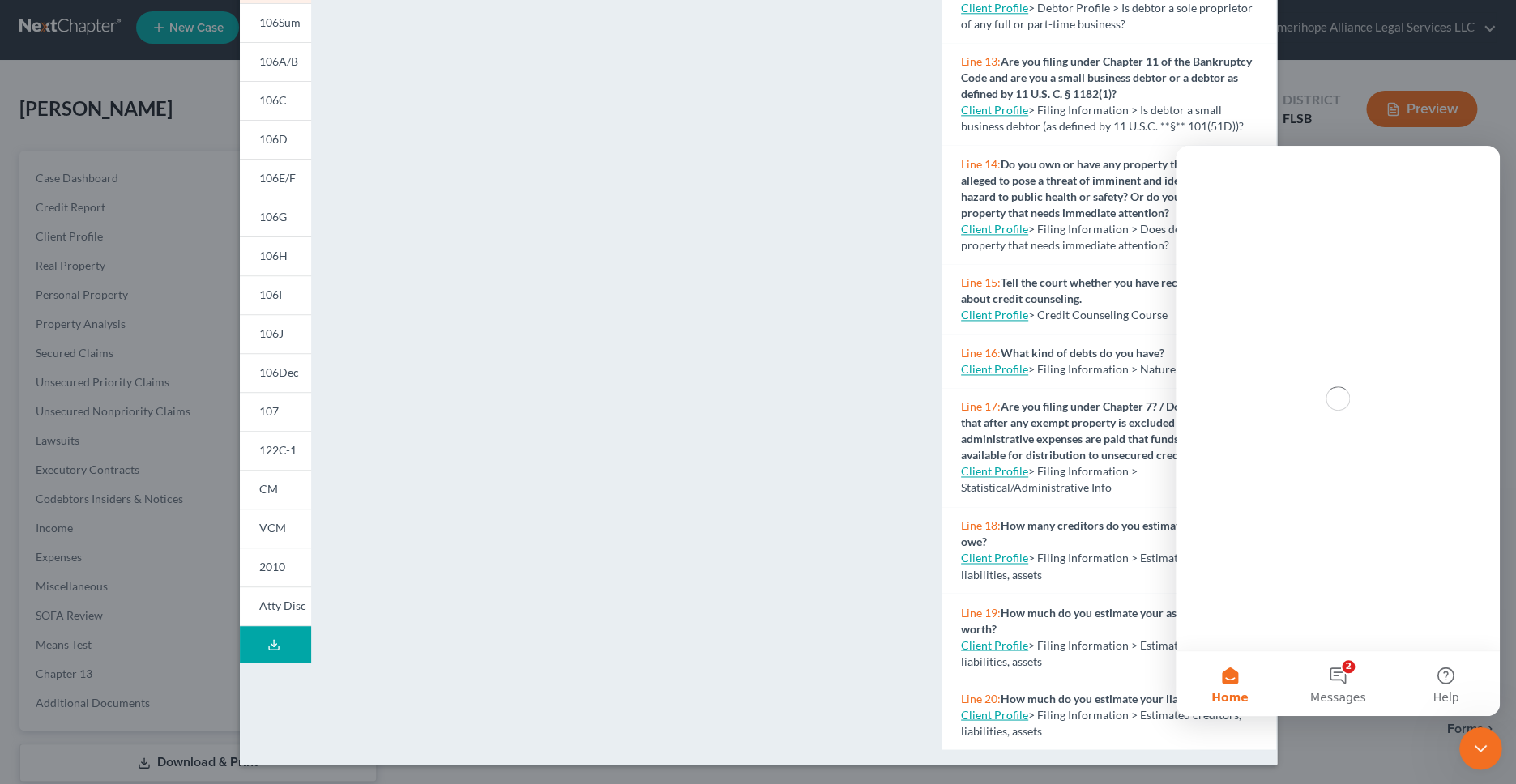
scroll to position [0, 0]
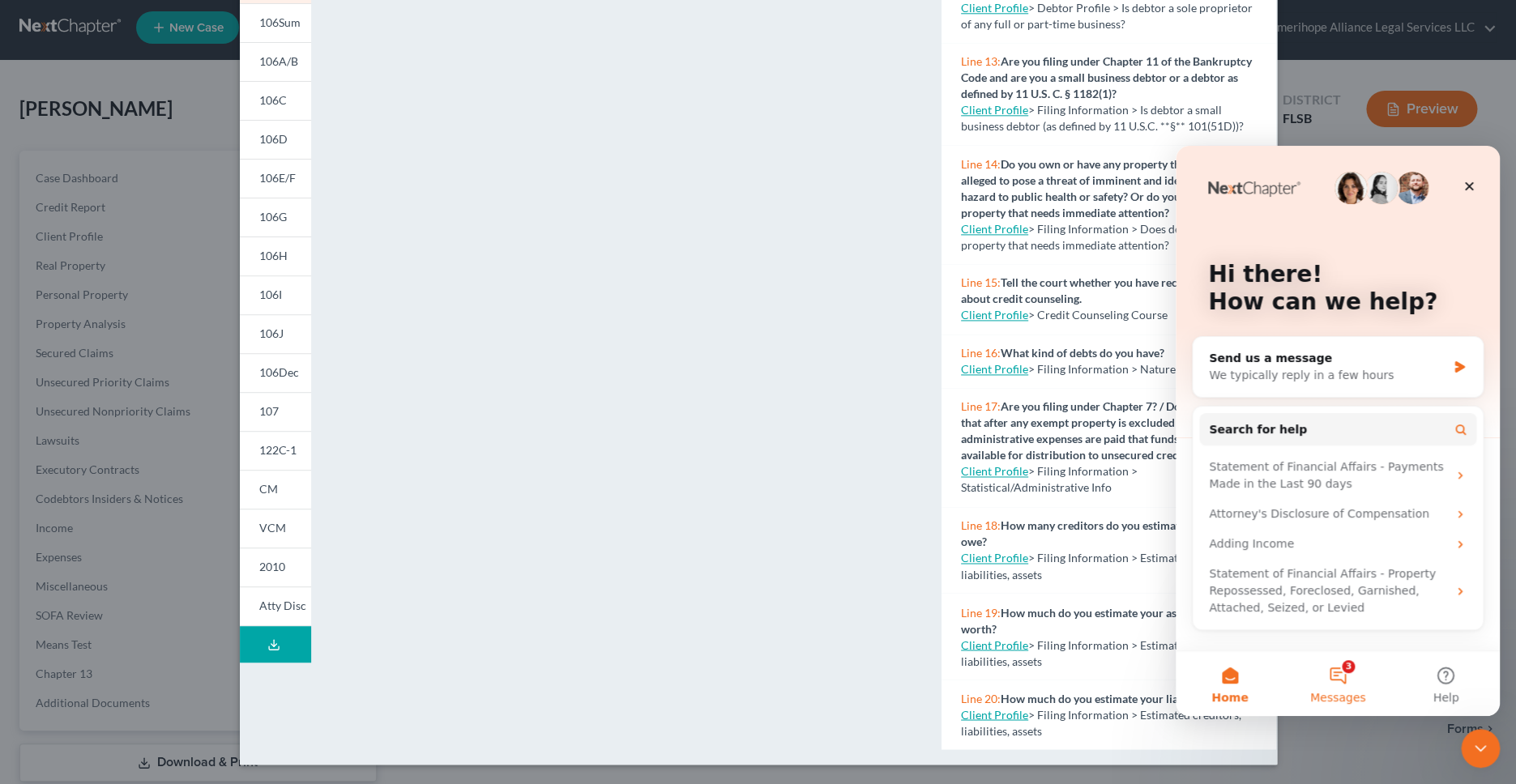
click at [1345, 672] on button "3 Messages" at bounding box center [1336, 683] width 107 height 65
